Goal: Check status: Check status

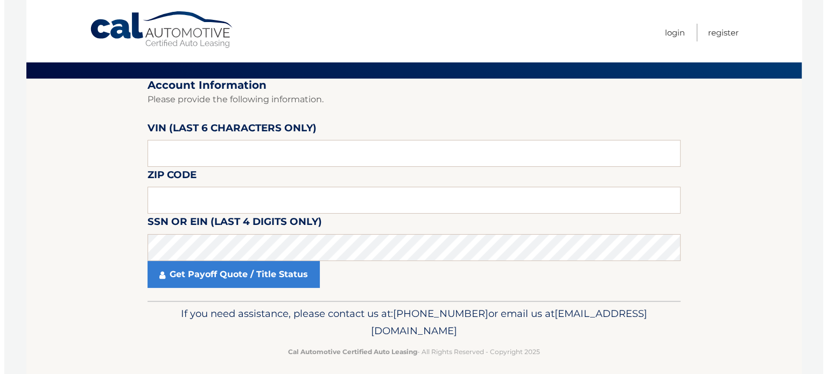
scroll to position [61, 0]
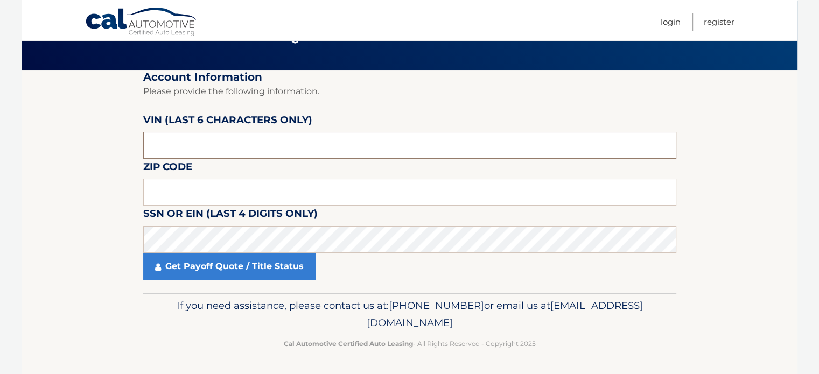
click at [262, 152] on input "text" at bounding box center [409, 145] width 533 height 27
type input "519151"
click at [263, 185] on input "text" at bounding box center [409, 192] width 533 height 27
type input "16441"
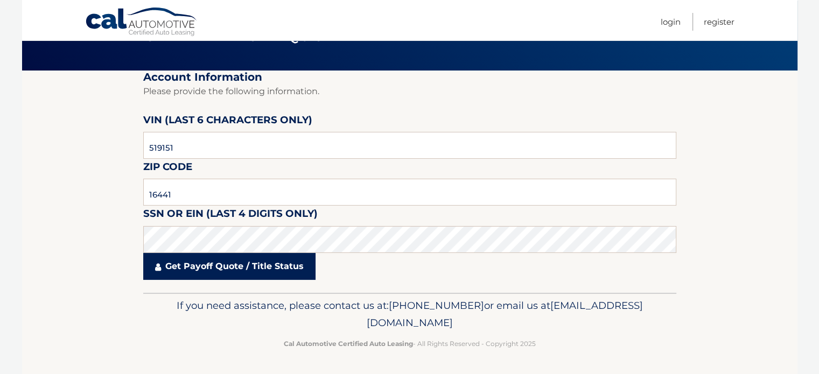
click at [249, 273] on link "Get Payoff Quote / Title Status" at bounding box center [229, 266] width 172 height 27
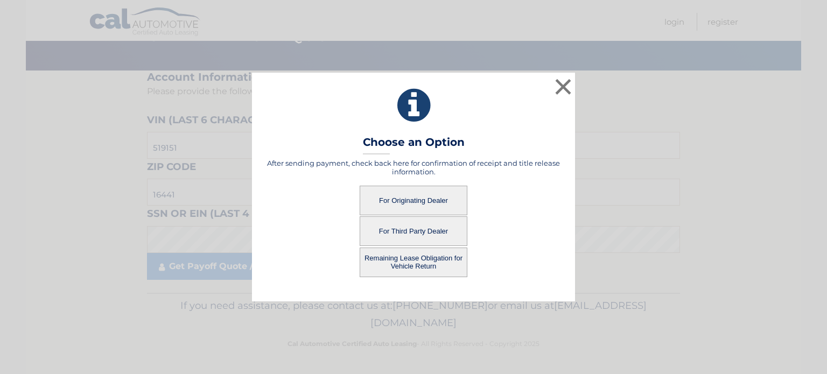
click at [424, 228] on button "For Third Party Dealer" at bounding box center [414, 231] width 108 height 30
click at [408, 229] on button "For Third Party Dealer" at bounding box center [414, 231] width 108 height 30
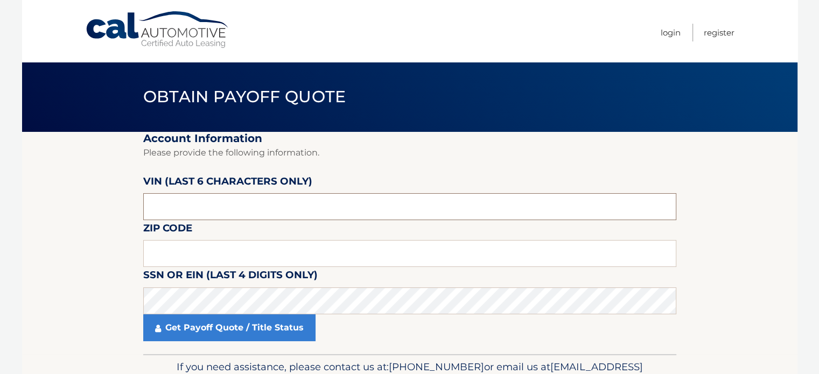
click at [253, 206] on input "text" at bounding box center [409, 206] width 533 height 27
